Goal: Information Seeking & Learning: Learn about a topic

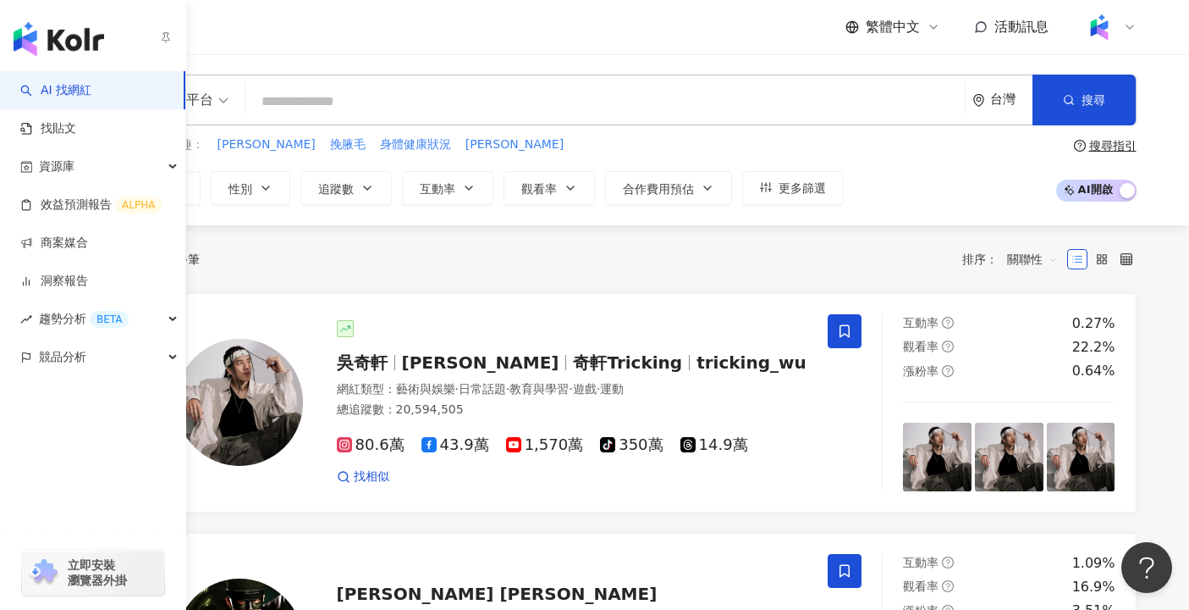
click at [25, 394] on div "button" at bounding box center [93, 432] width 186 height 112
click at [102, 361] on div "競品分析" at bounding box center [92, 357] width 185 height 38
click at [66, 314] on span "趨勢分析 BETA" at bounding box center [84, 319] width 90 height 38
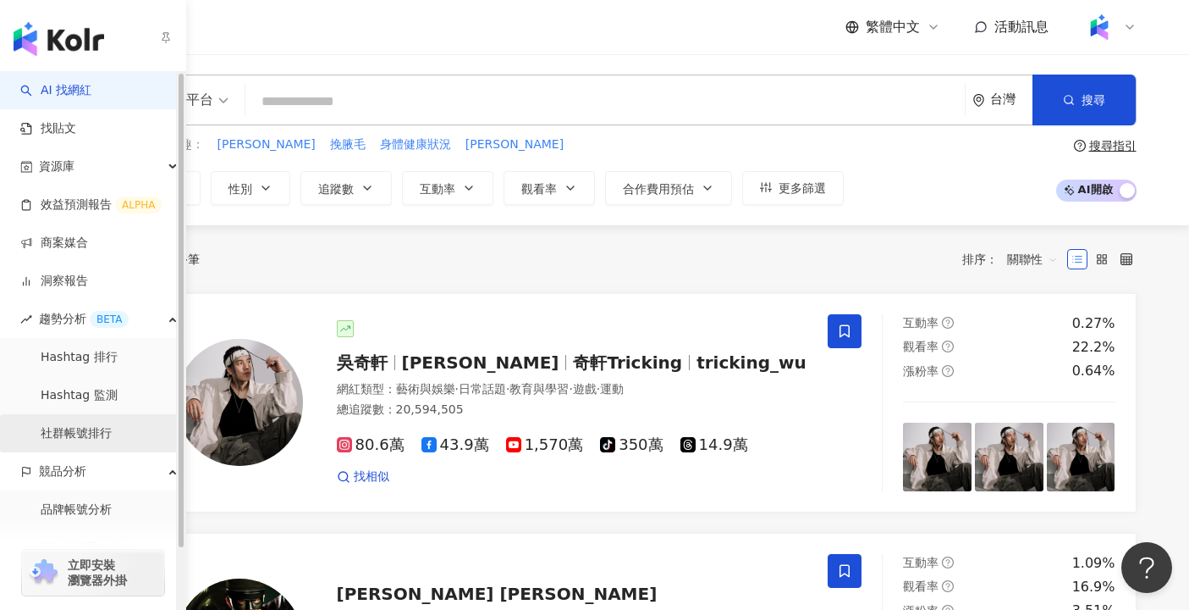
click at [95, 425] on link "社群帳號排行" at bounding box center [76, 433] width 71 height 17
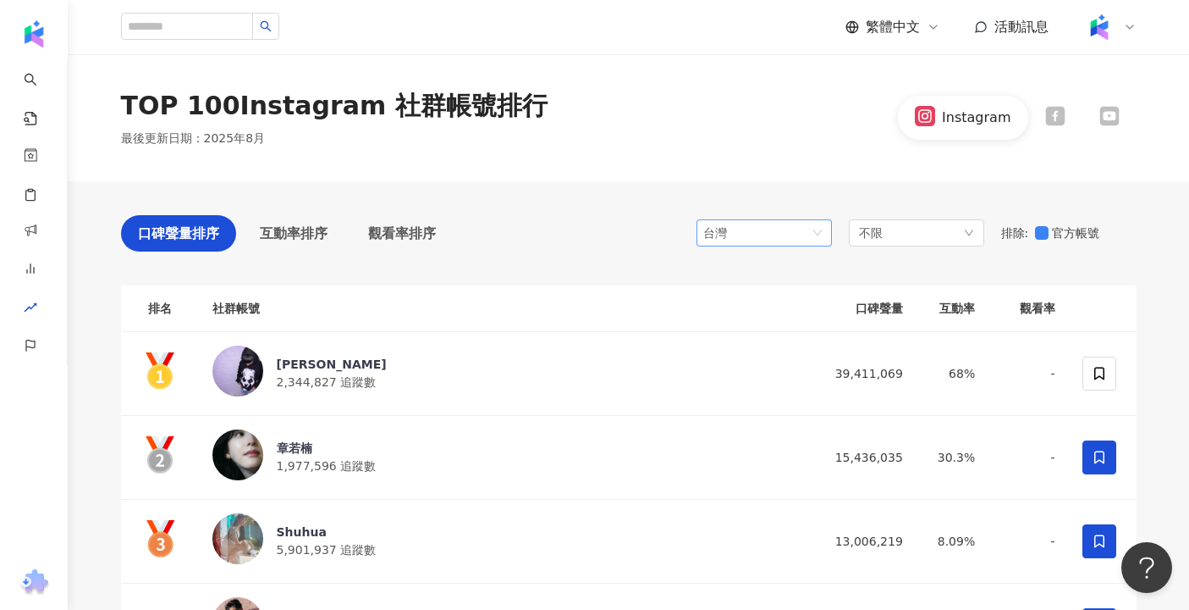
click at [747, 227] on div "台灣" at bounding box center [731, 232] width 55 height 25
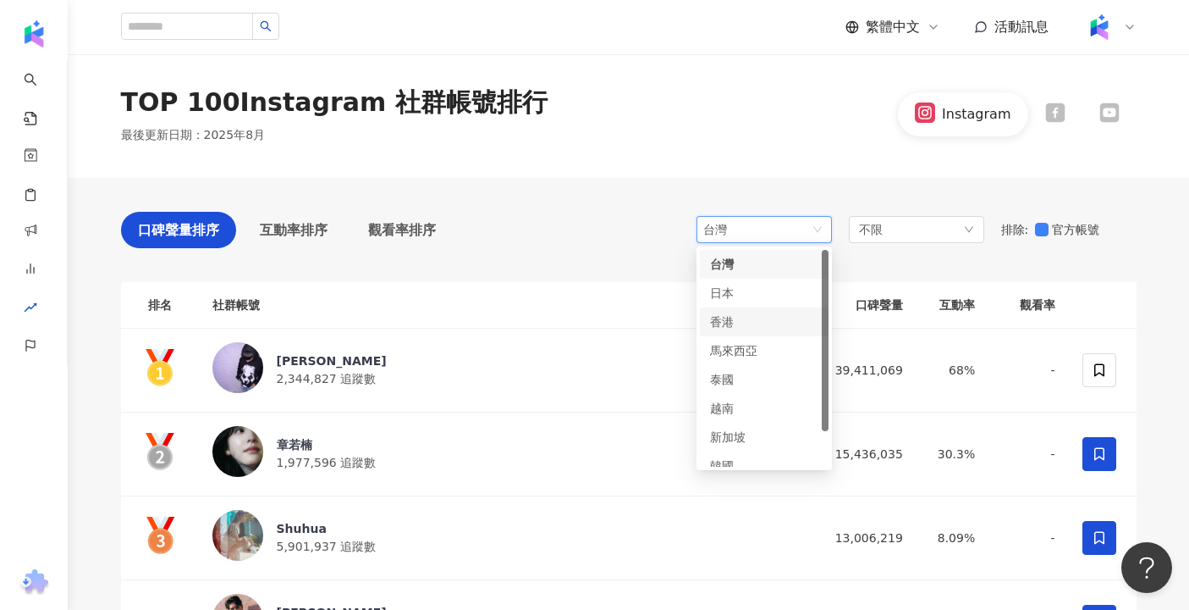
click at [532, 250] on div "口碑聲量排序 互動率排序 觀看率排序 台灣 jp hk my 台灣 日本 [GEOGRAPHIC_DATA] 泰國 [GEOGRAPHIC_DATA] 新加坡…" at bounding box center [629, 234] width 1016 height 45
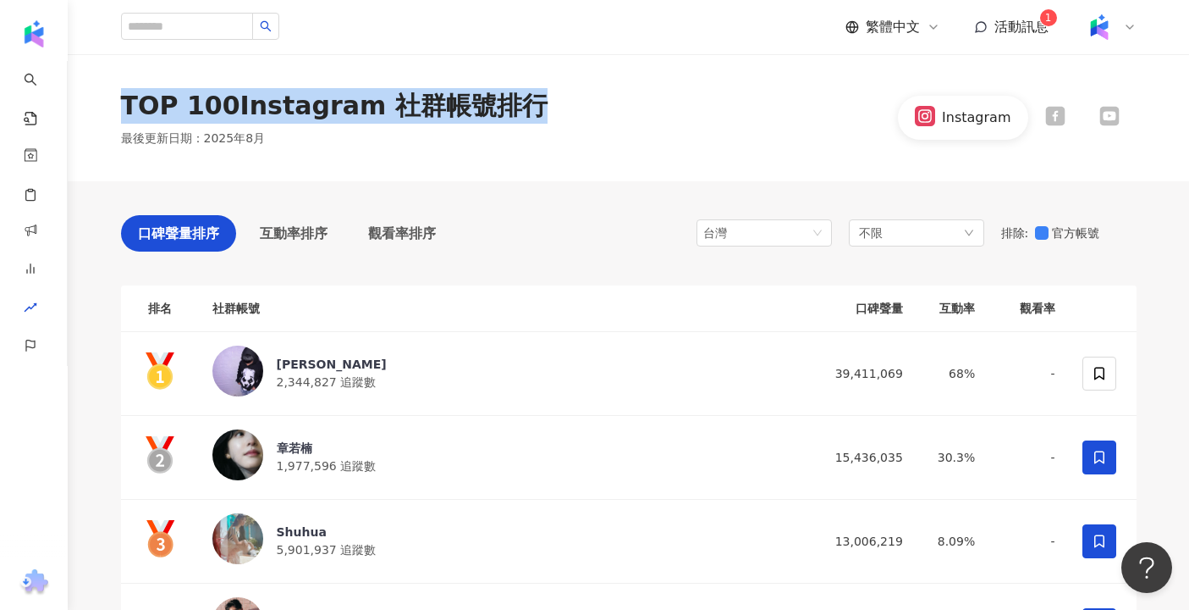
copy div "TOP 100 Instagram 社群帳號排行"
drag, startPoint x: 510, startPoint y: 112, endPoint x: 126, endPoint y: 106, distance: 383.6
click at [126, 106] on div "TOP 100 Instagram 社群帳號排行" at bounding box center [334, 106] width 427 height 36
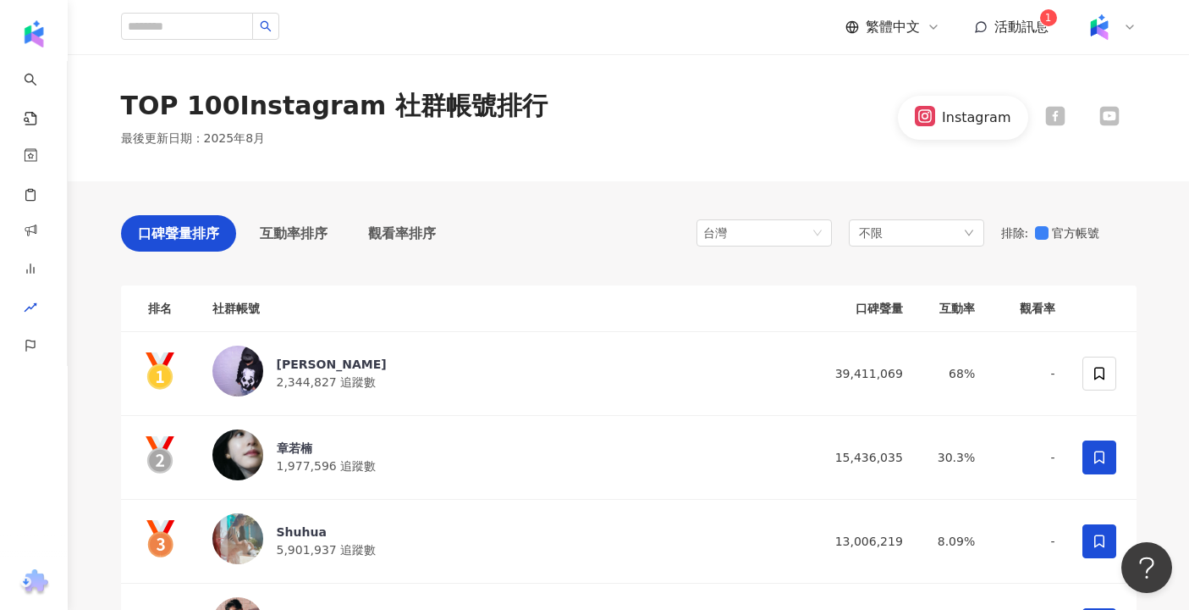
click at [864, 129] on div "TOP 100 Instagram 社群帳號排行 最後更新日期 ： [DATE] Instagram" at bounding box center [629, 117] width 1084 height 59
click at [934, 116] on g at bounding box center [925, 116] width 20 height 20
click at [975, 117] on div "Instagram" at bounding box center [976, 117] width 69 height 19
click at [918, 175] on div "TOP 100 Instagram 社群帳號排行 最後更新日期 ： [DATE] Instagram" at bounding box center [629, 117] width 1122 height 127
click at [951, 146] on div "Instagram" at bounding box center [1017, 117] width 238 height 59
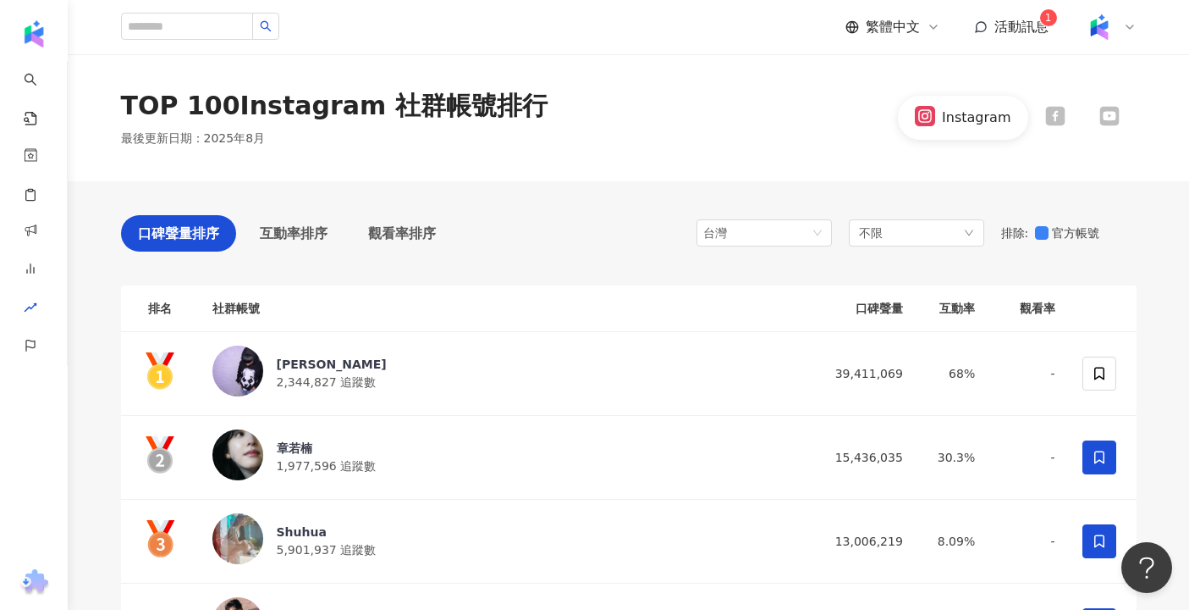
click at [1024, 135] on div "Instagram" at bounding box center [963, 117] width 130 height 43
click at [1061, 128] on div at bounding box center [1056, 117] width 20 height 23
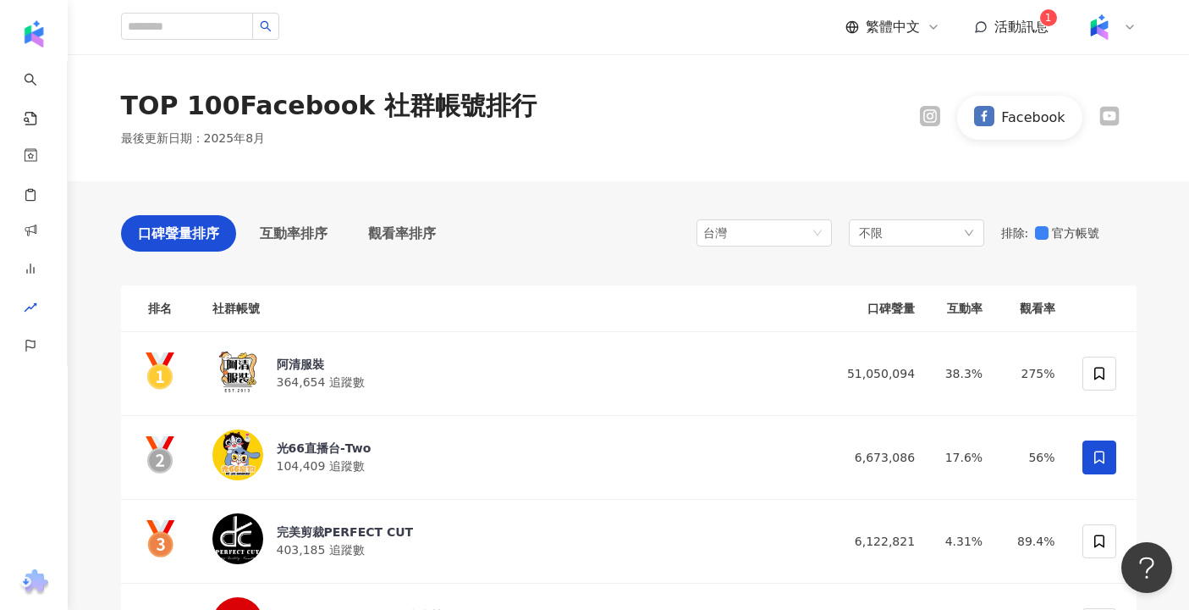
click at [1117, 116] on icon at bounding box center [1109, 116] width 19 height 19
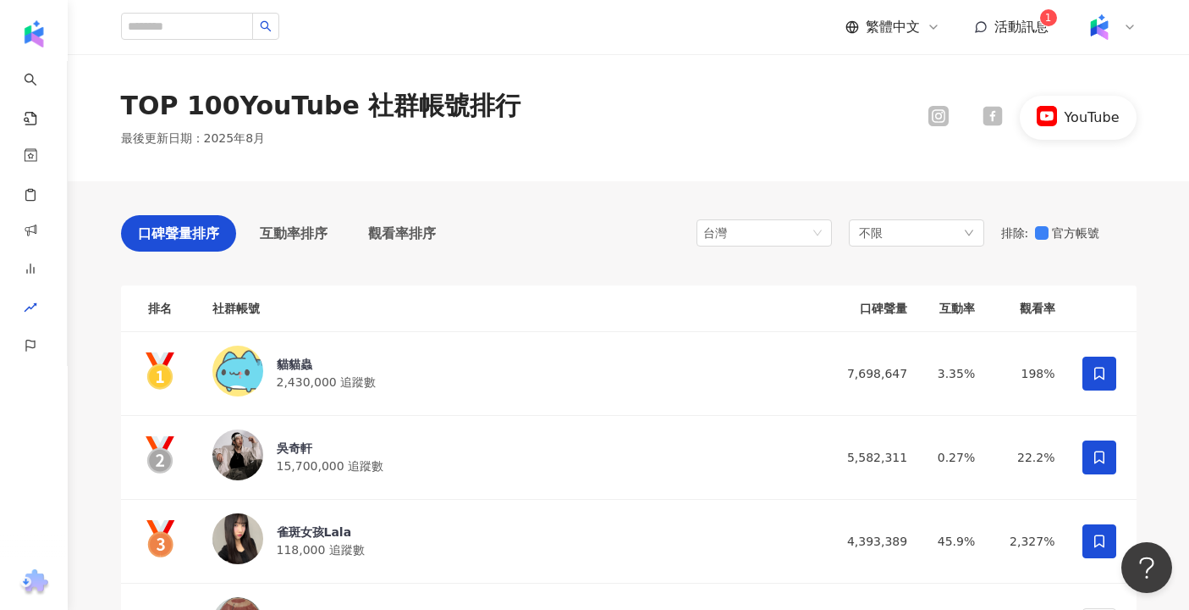
click at [463, 223] on div "口碑聲量排序 互動率排序 觀看率排序 台灣 jp hk my 台灣 日本 [GEOGRAPHIC_DATA] 泰國 [GEOGRAPHIC_DATA] 新加坡…" at bounding box center [629, 237] width 1016 height 45
